Goal: Task Accomplishment & Management: Use online tool/utility

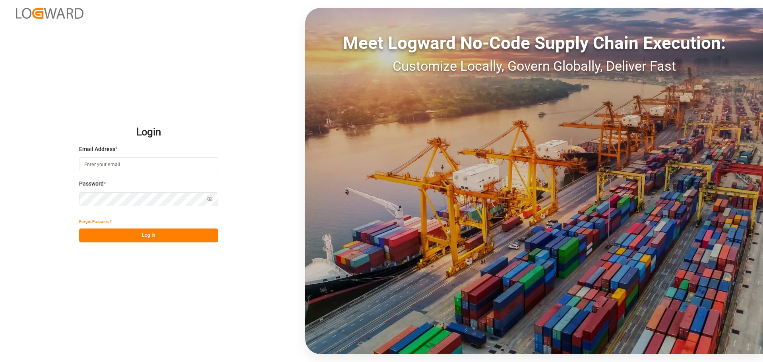
click at [192, 165] on input at bounding box center [148, 164] width 139 height 14
type input "colin.agner@lanxess.com"
drag, startPoint x: 149, startPoint y: 219, endPoint x: 149, endPoint y: 212, distance: 6.8
click at [149, 212] on div "Login Email Address * colin.agner@lanxess.com Password * Show password Password…" at bounding box center [148, 181] width 139 height 123
click at [152, 234] on button "Log In" at bounding box center [148, 235] width 139 height 14
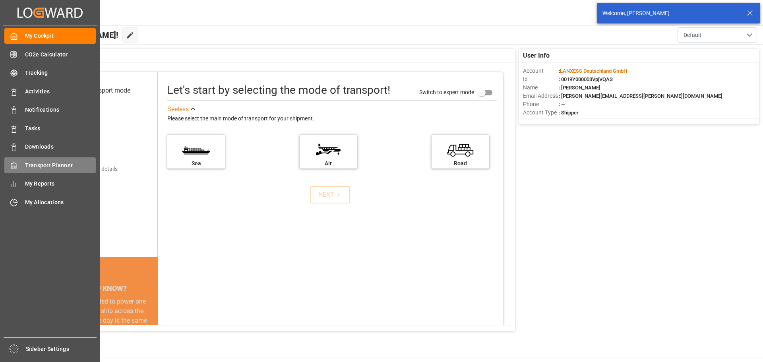
click at [35, 170] on div "Transport Planner Transport Planner" at bounding box center [49, 164] width 91 height 15
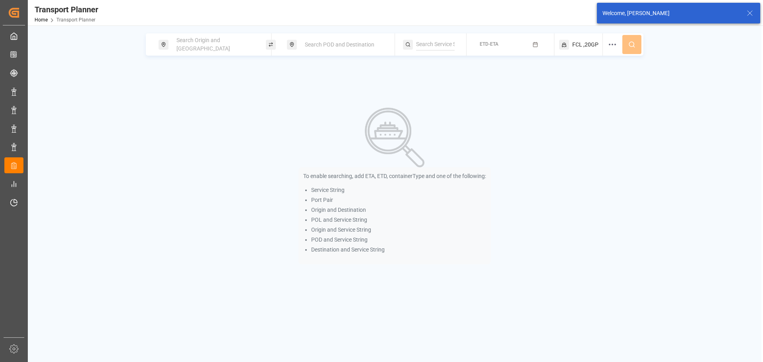
click at [219, 46] on span "Search Origin and POL" at bounding box center [203, 44] width 54 height 15
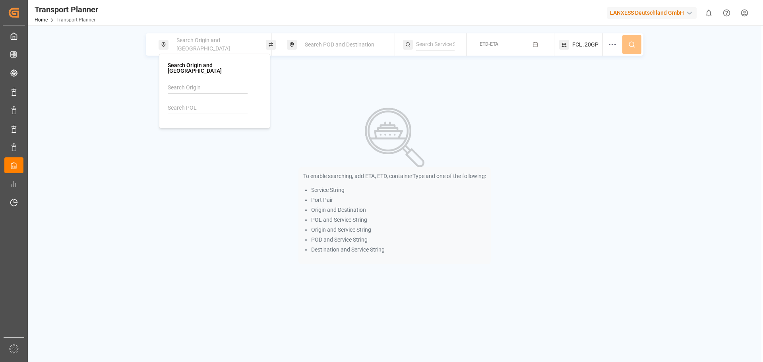
click at [207, 102] on input at bounding box center [208, 108] width 80 height 12
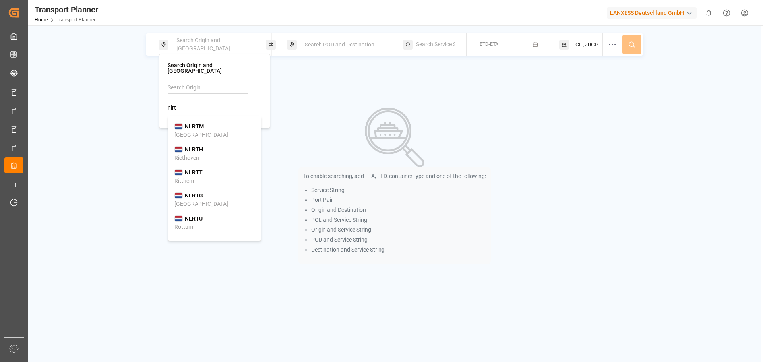
click at [187, 131] on div "Rotterdam" at bounding box center [201, 135] width 54 height 8
type input "NLRTM"
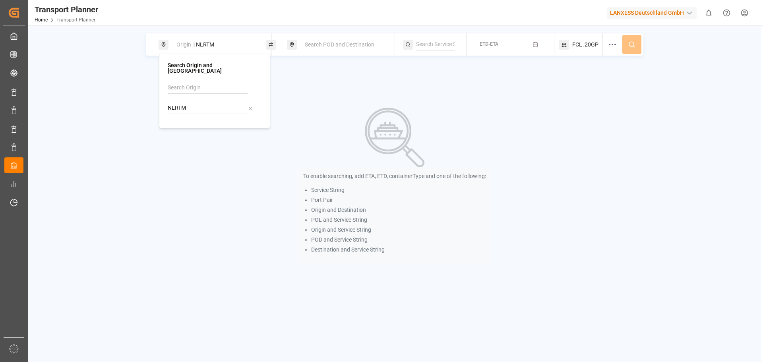
click at [347, 49] on div "Search POD and Destination" at bounding box center [343, 44] width 86 height 15
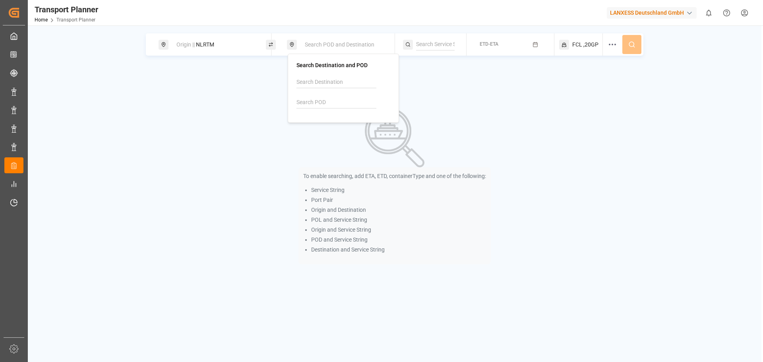
click at [331, 103] on input at bounding box center [336, 103] width 80 height 12
click at [333, 120] on div "INVTZ Visakhapatnam" at bounding box center [343, 125] width 80 height 17
click at [329, 104] on input "INVTZ" at bounding box center [336, 103] width 80 height 12
click at [336, 108] on input "INVTZ" at bounding box center [336, 103] width 80 height 12
click at [326, 124] on b "INVTZ" at bounding box center [321, 121] width 16 height 6
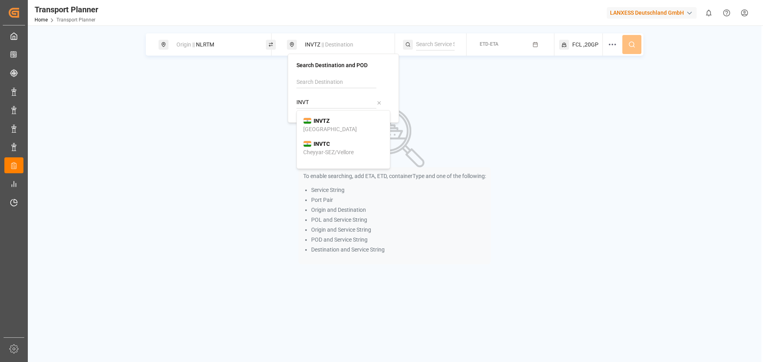
type input "INVTZ"
click at [482, 52] on div "ETD-ETA" at bounding box center [512, 44] width 83 height 22
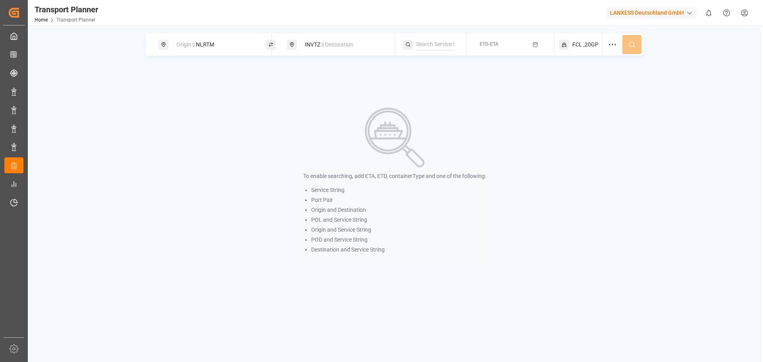
click at [503, 47] on button "ETD-ETA" at bounding box center [510, 44] width 78 height 15
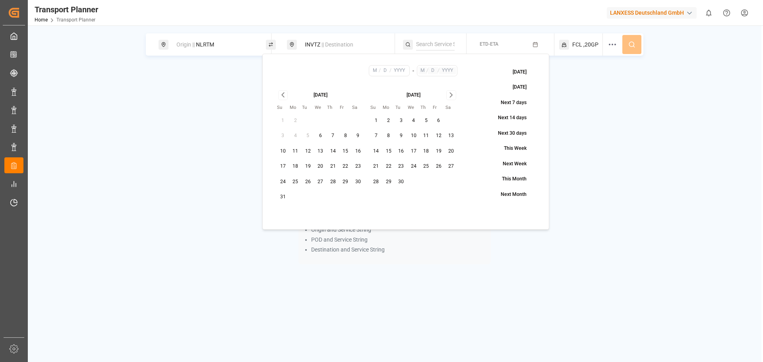
click at [316, 180] on button "27" at bounding box center [320, 182] width 13 height 13
type input "8"
type input "27"
type input "2025"
click at [451, 95] on icon "Go to next month" at bounding box center [451, 95] width 9 height 10
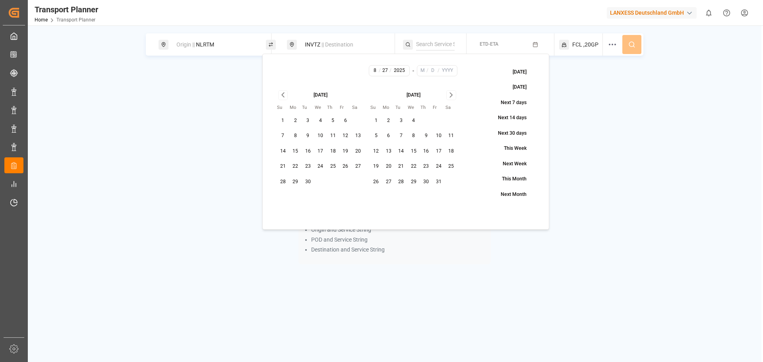
click at [451, 95] on icon "Go to next month" at bounding box center [451, 95] width 9 height 10
click at [377, 198] on button "30" at bounding box center [376, 197] width 13 height 13
type input "11"
type input "30"
type input "2025"
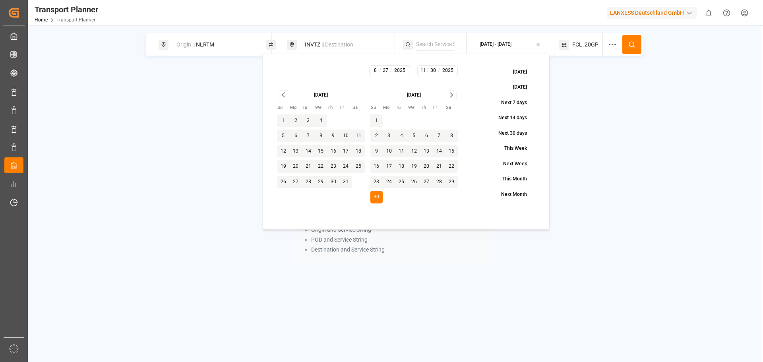
click at [593, 41] on span ",20GP" at bounding box center [590, 45] width 15 height 8
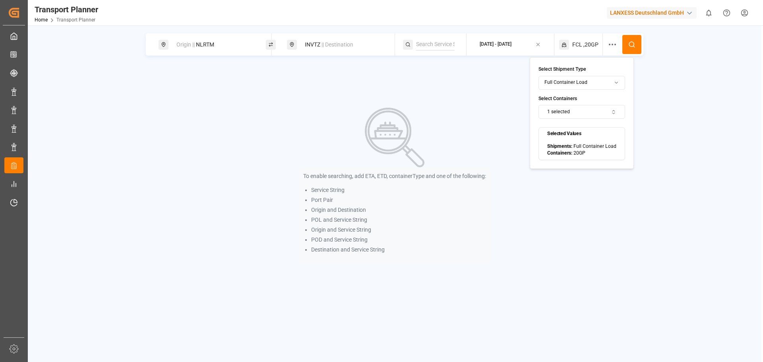
click at [629, 47] on icon at bounding box center [631, 44] width 7 height 7
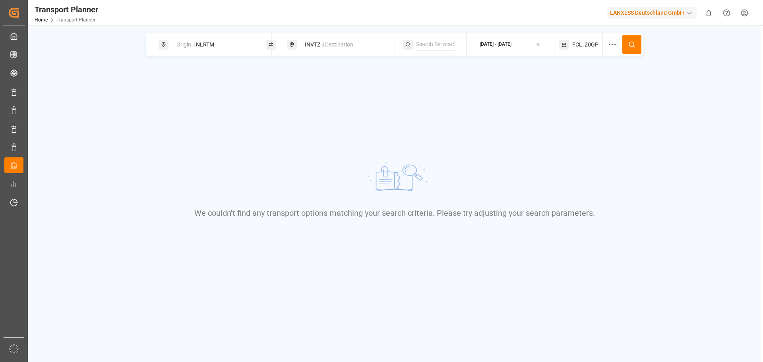
click at [232, 40] on div "Origin || NLRTM" at bounding box center [215, 44] width 86 height 15
drag, startPoint x: 203, startPoint y: 99, endPoint x: 154, endPoint y: 95, distance: 49.0
click at [154, 95] on body "Created by potrace 1.15, written by Peter Selinger 2001-2017 Created by potrace…" at bounding box center [381, 181] width 763 height 362
drag, startPoint x: 211, startPoint y: 104, endPoint x: 164, endPoint y: 99, distance: 46.7
click at [164, 99] on div "Search Origin and POL NLRTMbeanr No results found" at bounding box center [214, 91] width 111 height 75
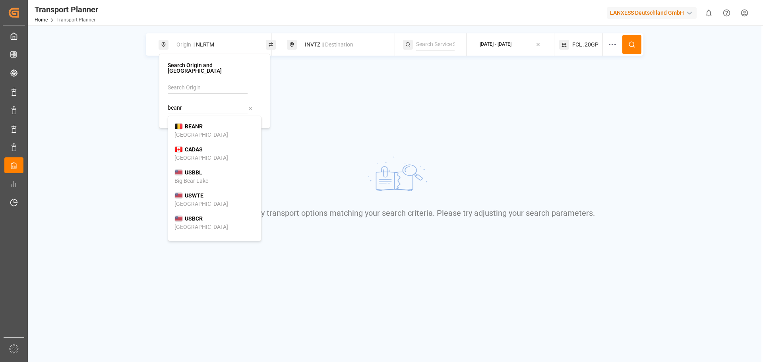
click at [199, 124] on span "BEANR" at bounding box center [194, 126] width 18 height 8
type input "BEANR"
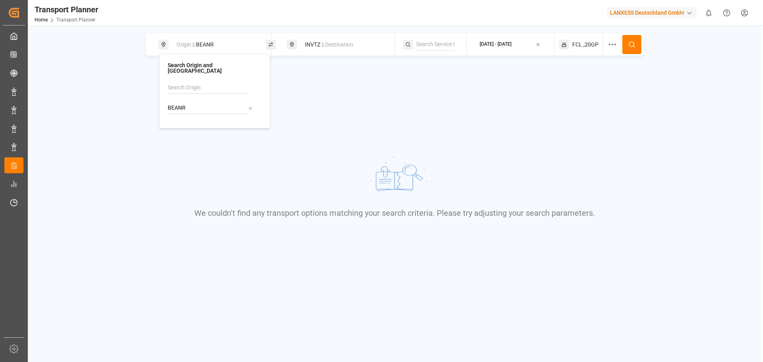
click at [630, 42] on icon at bounding box center [631, 44] width 7 height 7
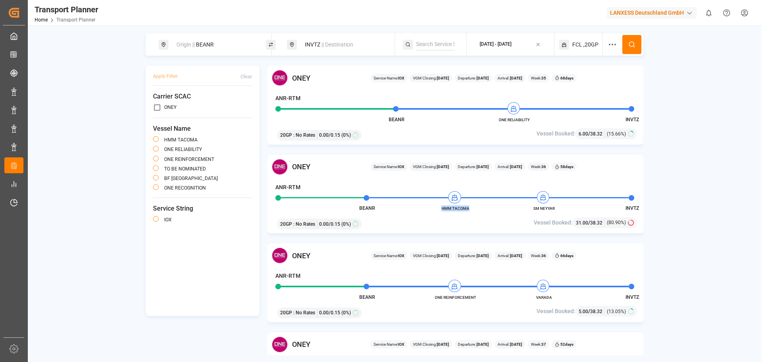
drag, startPoint x: 453, startPoint y: 208, endPoint x: 441, endPoint y: 209, distance: 12.7
click at [441, 209] on span "HMM TACOMA" at bounding box center [455, 208] width 44 height 6
click at [333, 53] on div "INVTZ || Destination" at bounding box center [340, 44] width 107 height 22
click at [325, 40] on div "INVTZ || Destination" at bounding box center [343, 44] width 86 height 15
drag, startPoint x: 333, startPoint y: 106, endPoint x: 285, endPoint y: 95, distance: 48.9
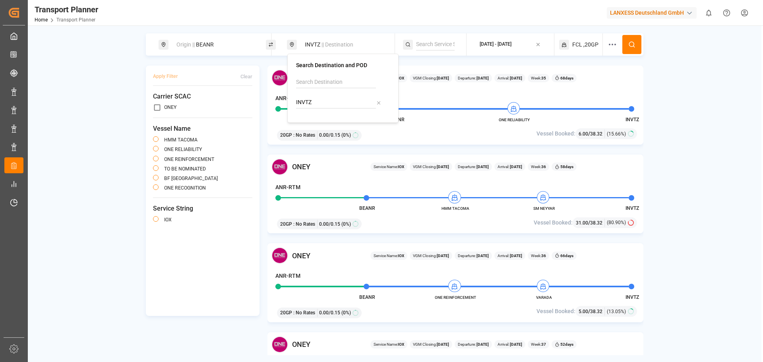
click at [285, 95] on body "Created by potrace 1.15, written by Peter Selinger 2001-2017 Created by potrace…" at bounding box center [381, 181] width 763 height 362
drag, startPoint x: 308, startPoint y: 101, endPoint x: 292, endPoint y: 104, distance: 16.1
click at [292, 104] on div "Search Destination and POD INVTZ" at bounding box center [342, 88] width 111 height 69
click at [317, 105] on input "INVTZ" at bounding box center [336, 103] width 80 height 12
drag, startPoint x: 317, startPoint y: 105, endPoint x: 293, endPoint y: 105, distance: 24.2
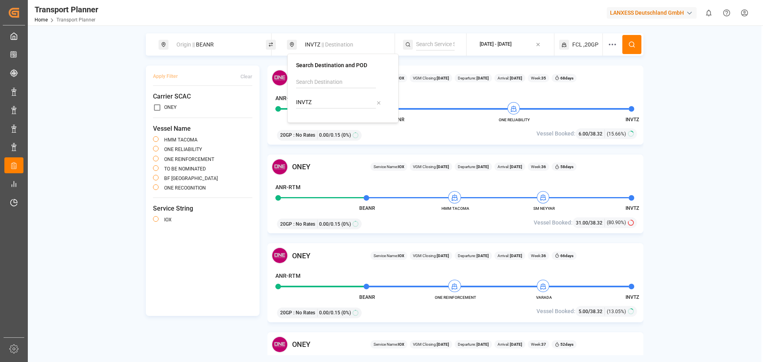
click at [293, 105] on div "Search Destination and POD INVTZ" at bounding box center [342, 88] width 111 height 69
click at [333, 120] on div "INNSA Jawaharlal Nehru (Nhava Sheva)" at bounding box center [343, 129] width 80 height 25
type input "INNSA"
click at [212, 41] on div "Origin || BEANR" at bounding box center [215, 44] width 86 height 15
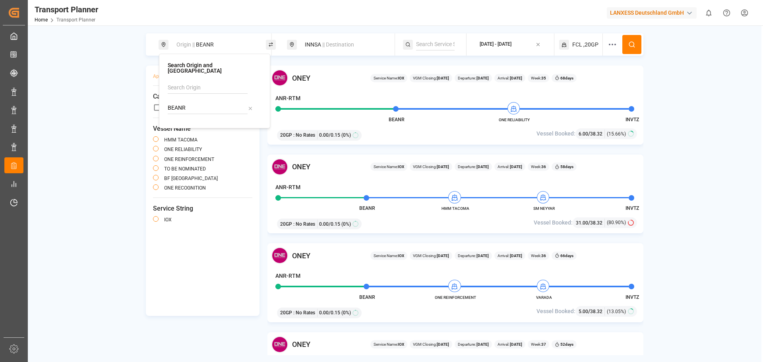
drag, startPoint x: 181, startPoint y: 97, endPoint x: 145, endPoint y: 89, distance: 36.6
click at [145, 89] on body "Created by potrace 1.15, written by Peter Selinger 2001-2017 Created by potrace…" at bounding box center [381, 181] width 763 height 362
type input "B"
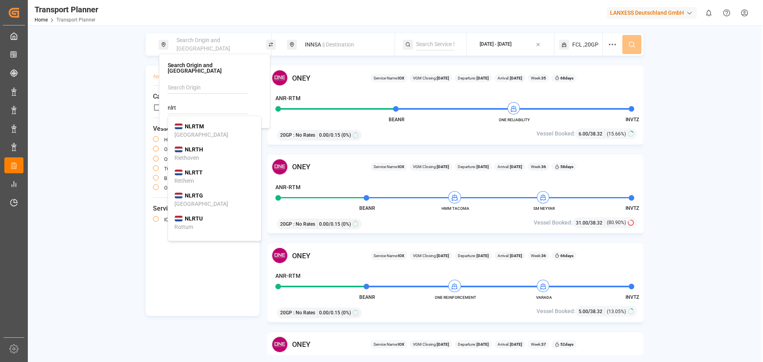
click at [207, 128] on div "NLRTM Rotterdam" at bounding box center [214, 130] width 80 height 17
type input "NLRTM"
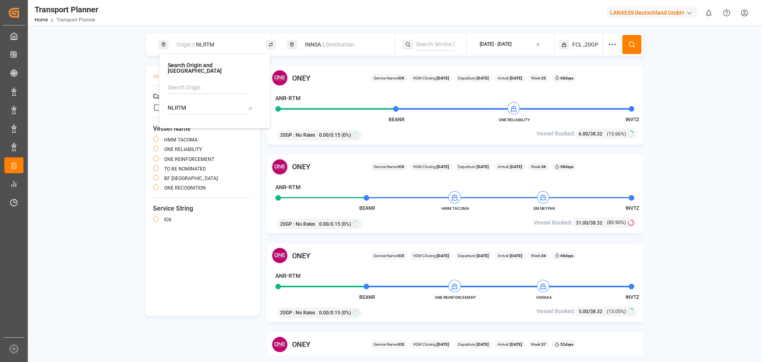
click at [592, 42] on span ",20GP" at bounding box center [590, 45] width 15 height 8
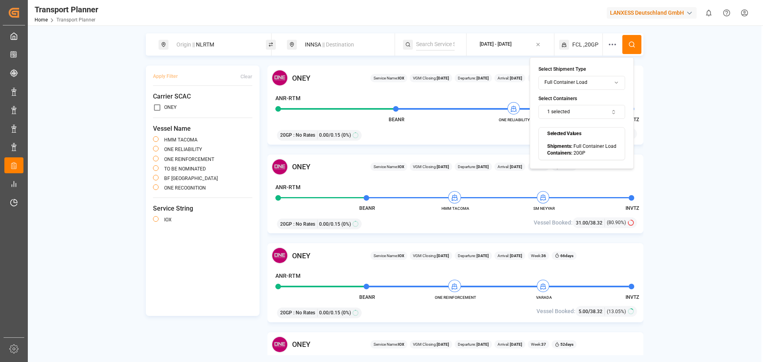
click at [599, 112] on button "1 selected" at bounding box center [581, 112] width 87 height 14
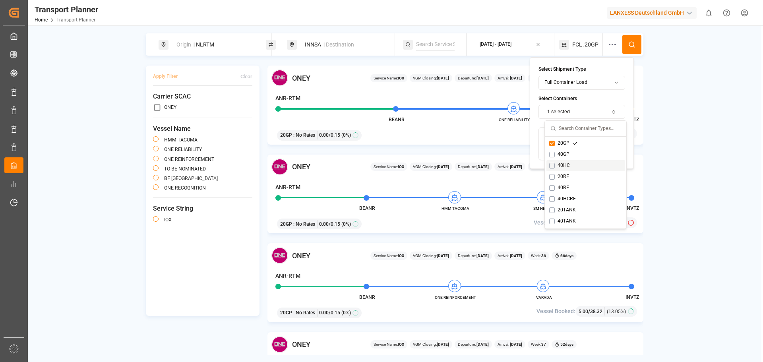
click at [553, 167] on button "Suggestions" at bounding box center [552, 166] width 6 height 6
click at [552, 145] on button "Suggestions" at bounding box center [552, 144] width 6 height 6
click at [633, 41] on button at bounding box center [631, 44] width 19 height 19
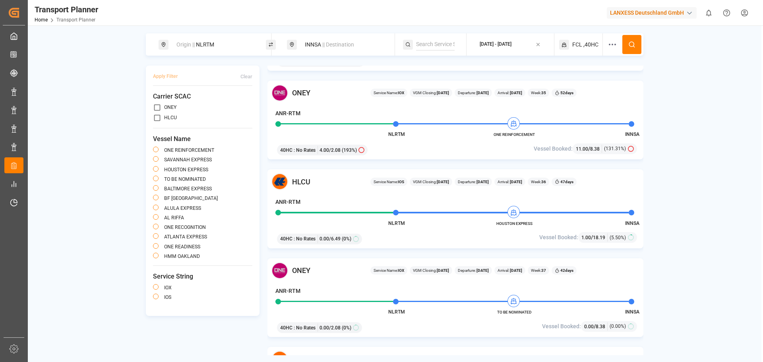
scroll to position [79, 0]
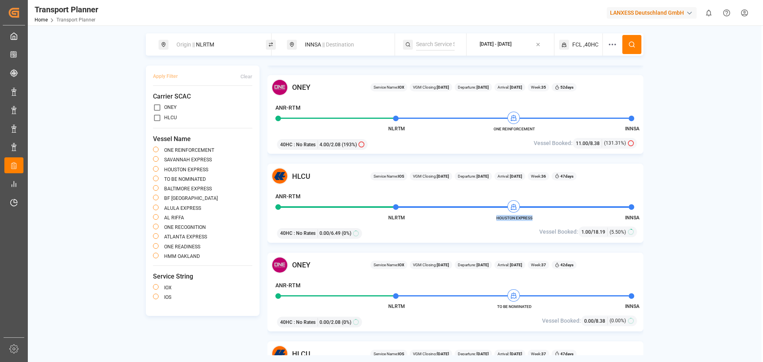
drag, startPoint x: 515, startPoint y: 218, endPoint x: 495, endPoint y: 218, distance: 19.5
click at [495, 218] on span "HOUSTON EXPRESS" at bounding box center [514, 218] width 44 height 6
copy span "HOUSTON EXPRESS"
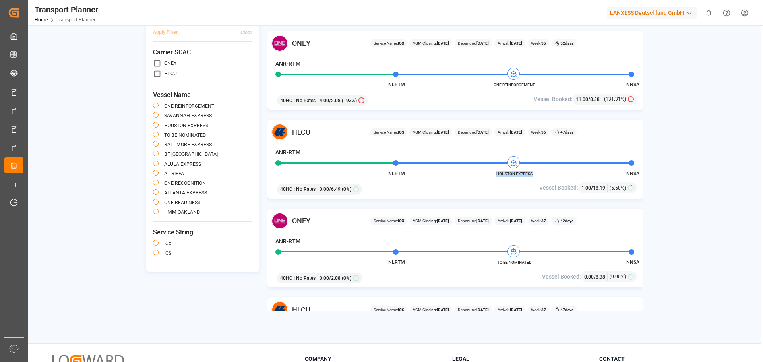
scroll to position [0, 0]
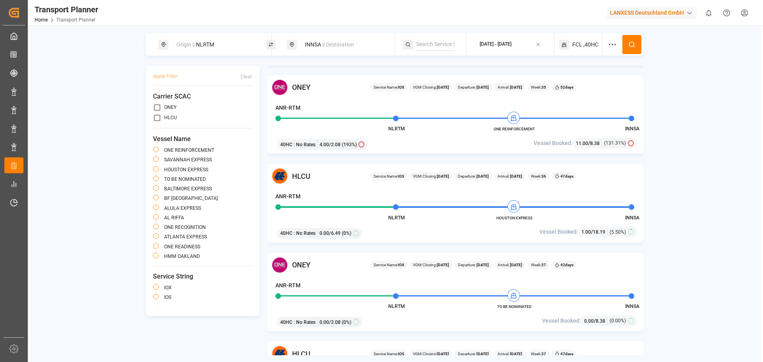
click at [613, 96] on div "ONEY Service Name: IOX VGM Closing: 24-08-2025 Departure: 29-08-2025 Arrival: 2…" at bounding box center [455, 114] width 376 height 79
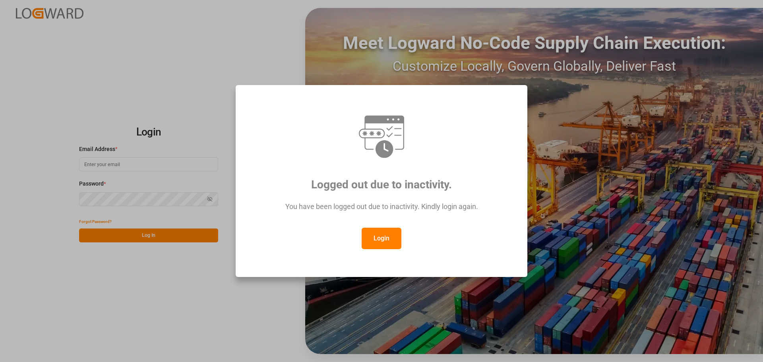
drag, startPoint x: 379, startPoint y: 242, endPoint x: 303, endPoint y: 214, distance: 81.0
click at [369, 235] on button "Login" at bounding box center [382, 238] width 40 height 21
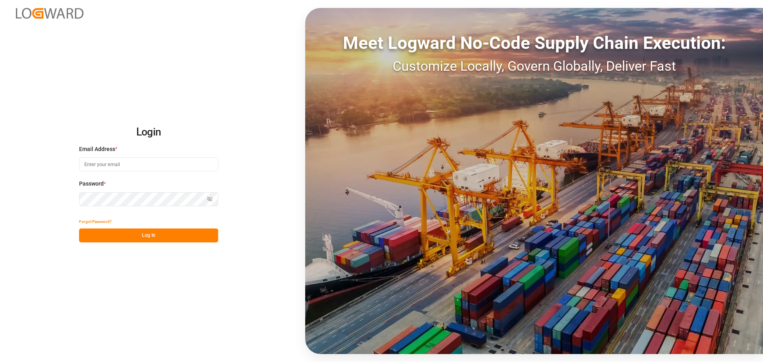
drag, startPoint x: 163, startPoint y: 165, endPoint x: 153, endPoint y: 124, distance: 42.1
click at [162, 156] on div "Email Address *" at bounding box center [148, 162] width 139 height 35
type input "c"
